Goal: Register for event/course

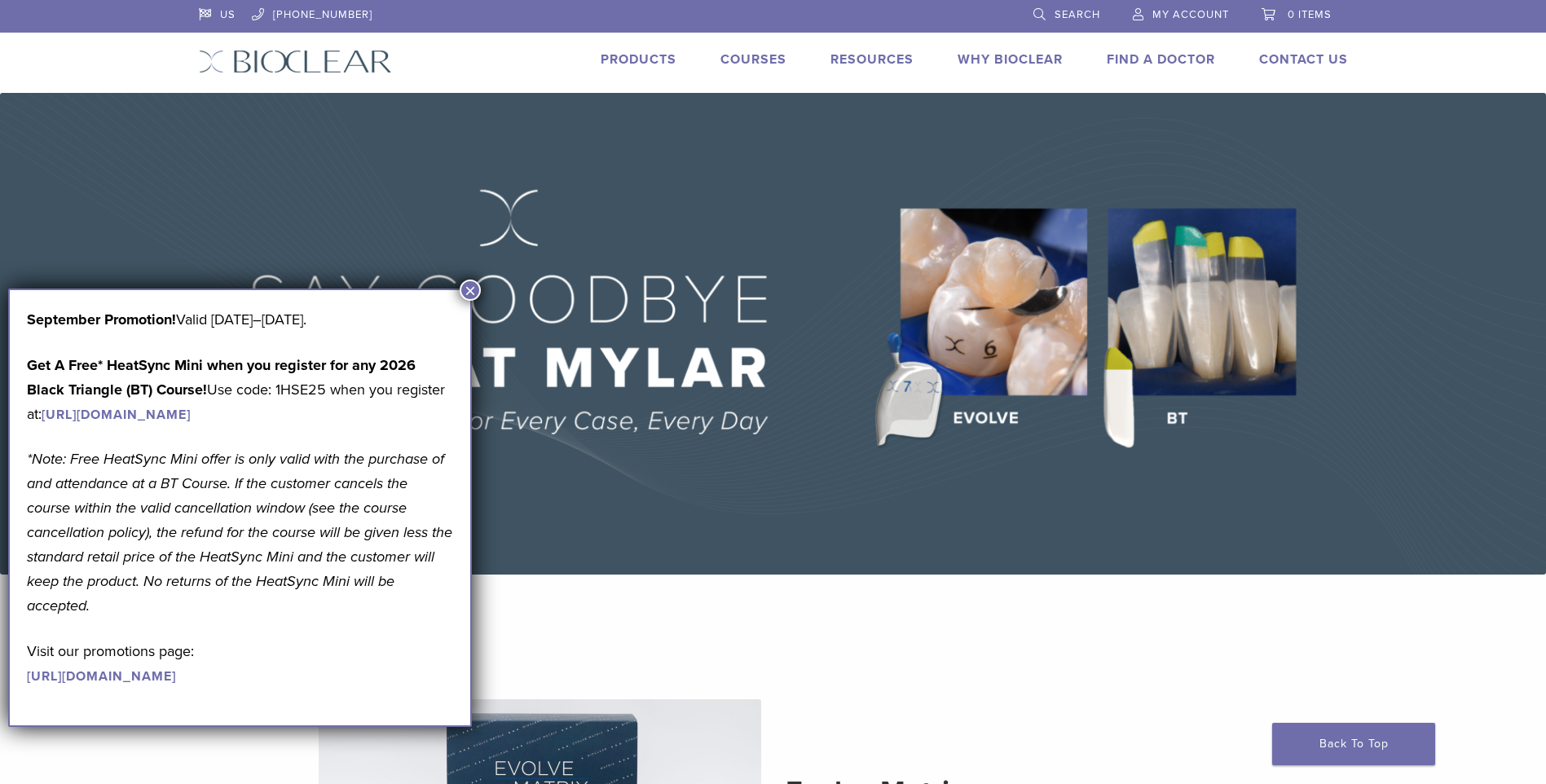
click at [470, 290] on button "×" at bounding box center [471, 290] width 22 height 22
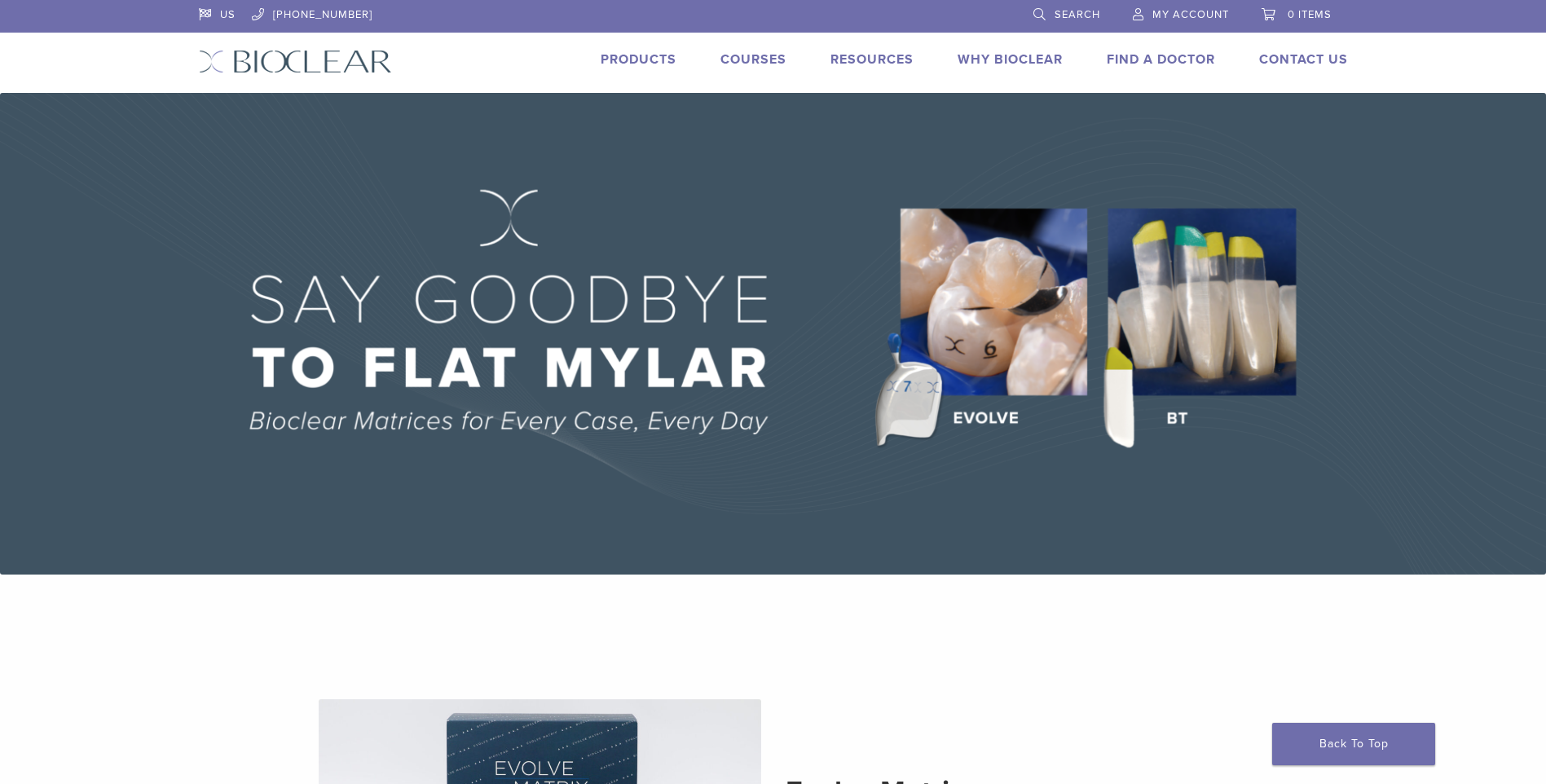
click at [764, 58] on link "Courses" at bounding box center [753, 59] width 66 height 16
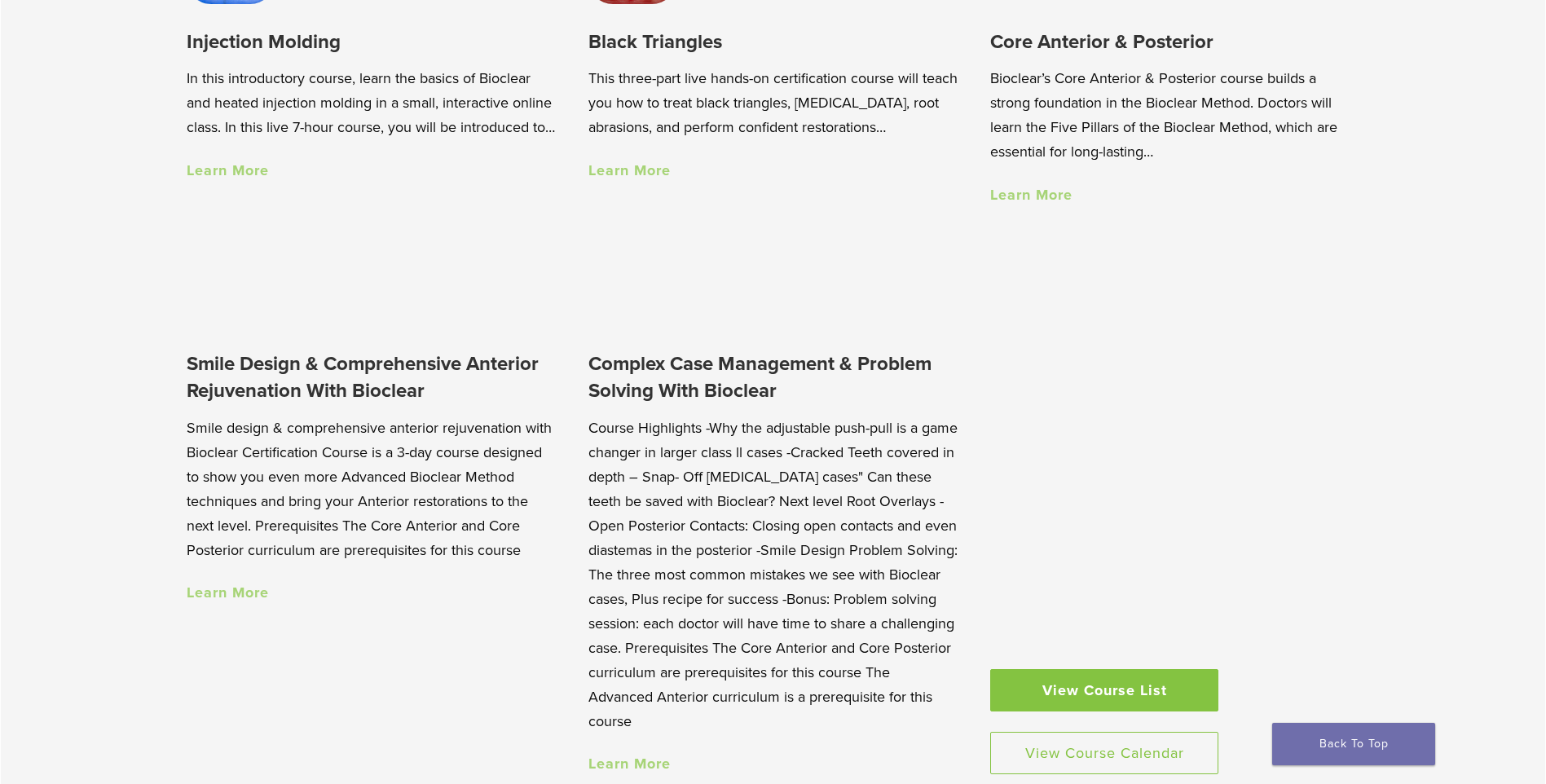
scroll to position [1304, 0]
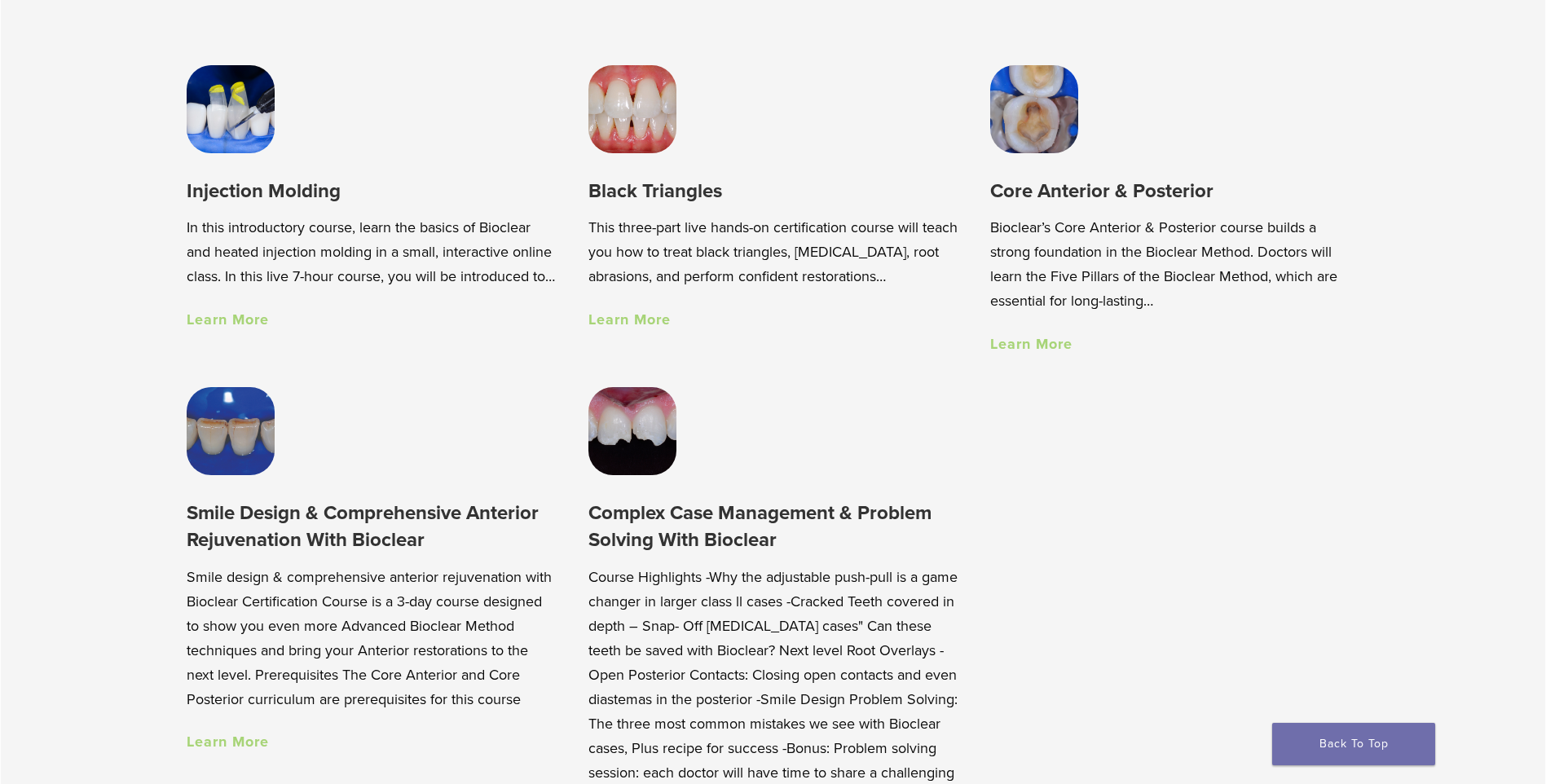
click at [616, 323] on link "Learn More" at bounding box center [629, 320] width 82 height 18
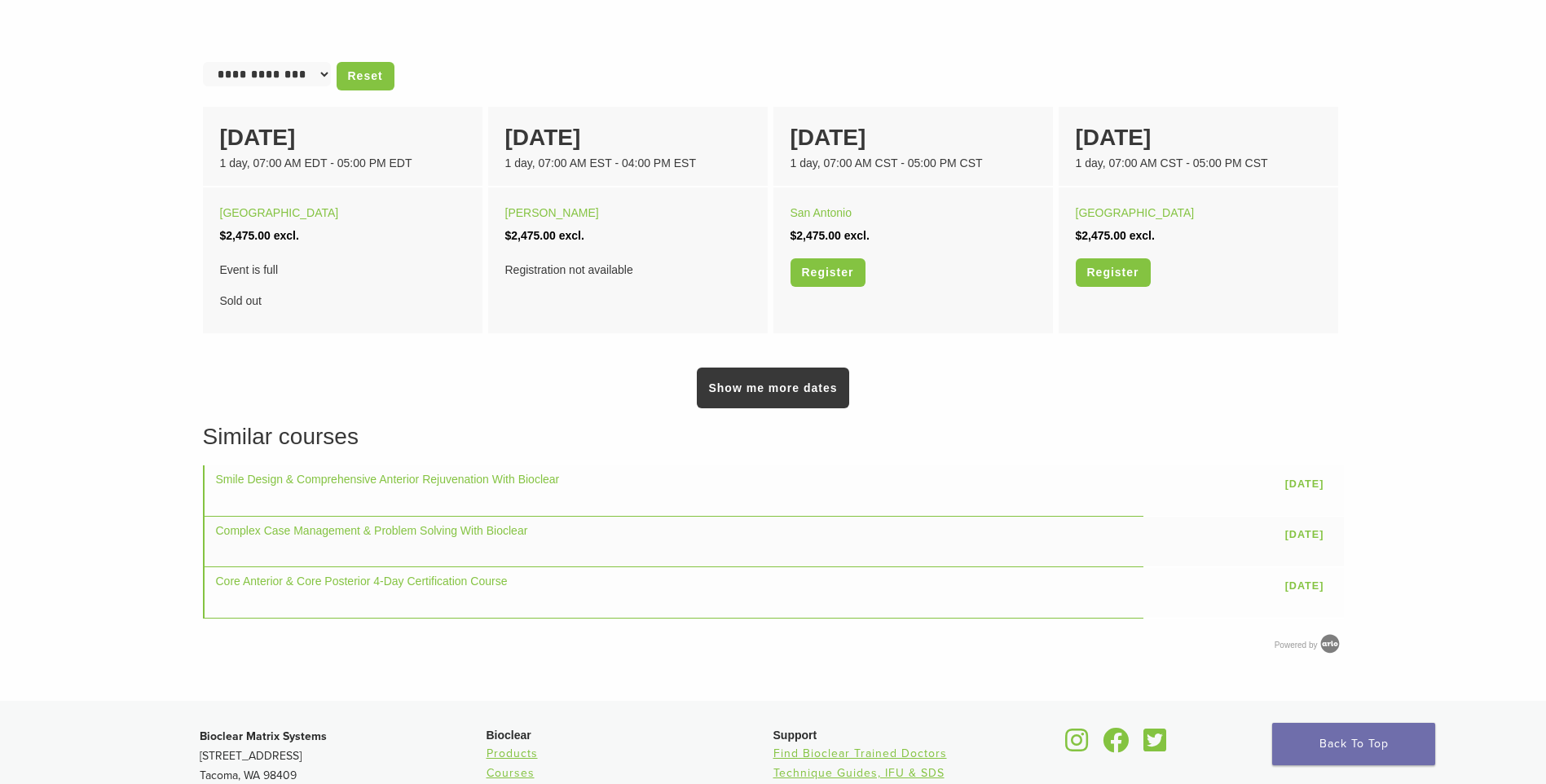
scroll to position [1366, 0]
